Goal: Information Seeking & Learning: Compare options

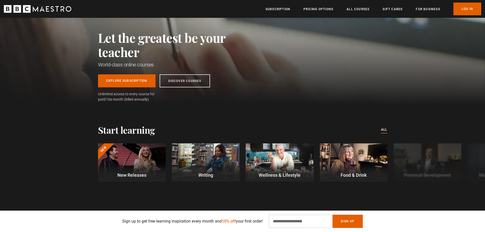
scroll to position [0, 467]
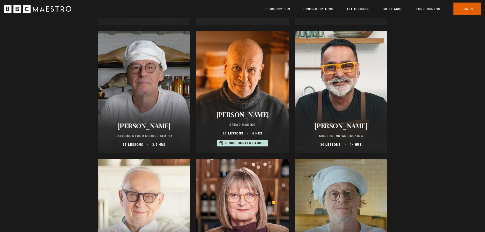
scroll to position [178, 0]
click at [168, 173] on div at bounding box center [144, 220] width 92 height 122
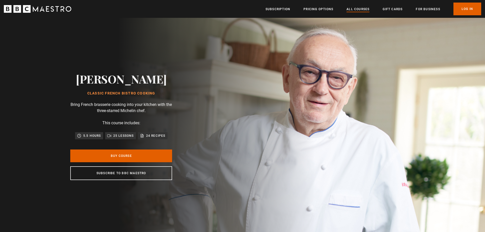
scroll to position [0, 265]
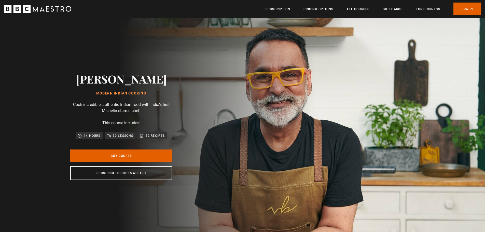
scroll to position [0, 133]
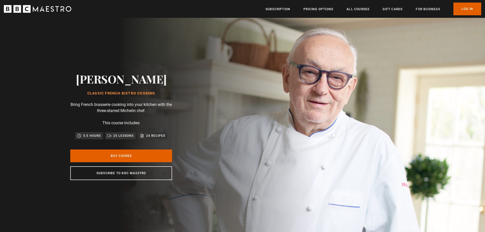
scroll to position [0, 133]
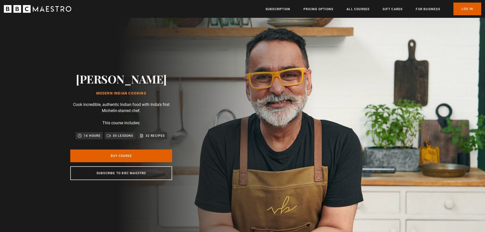
scroll to position [0, 133]
